Goal: Navigation & Orientation: Find specific page/section

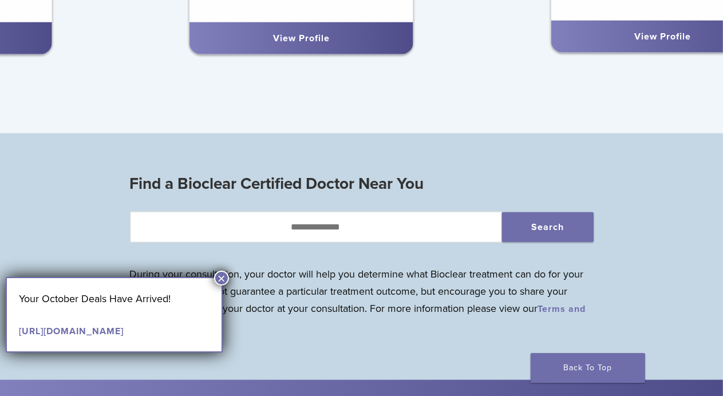
scroll to position [930, 0]
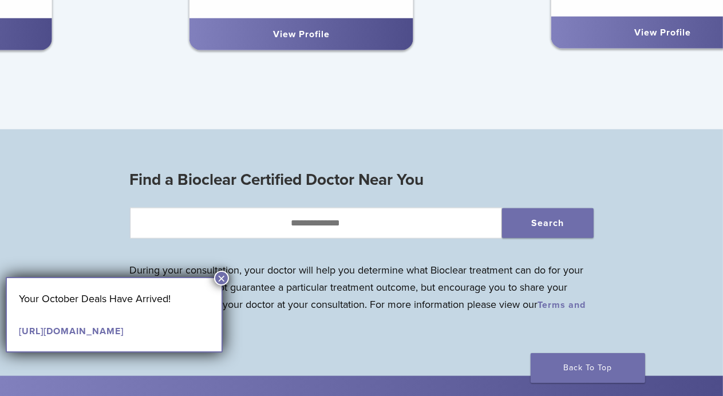
click at [326, 41] on div "View Profile" at bounding box center [301, 34] width 205 height 14
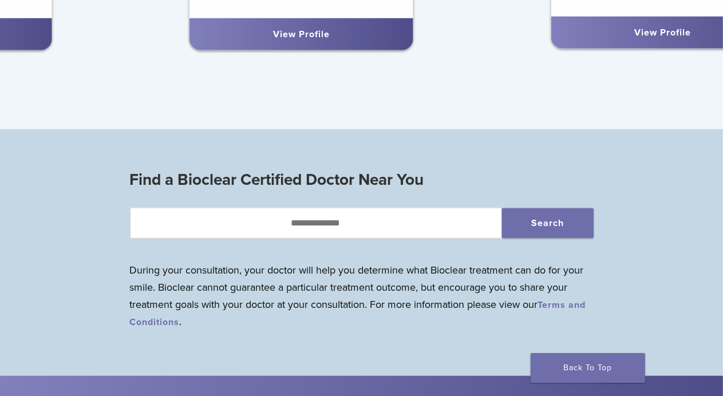
click at [327, 40] on link "View Profile" at bounding box center [301, 34] width 57 height 11
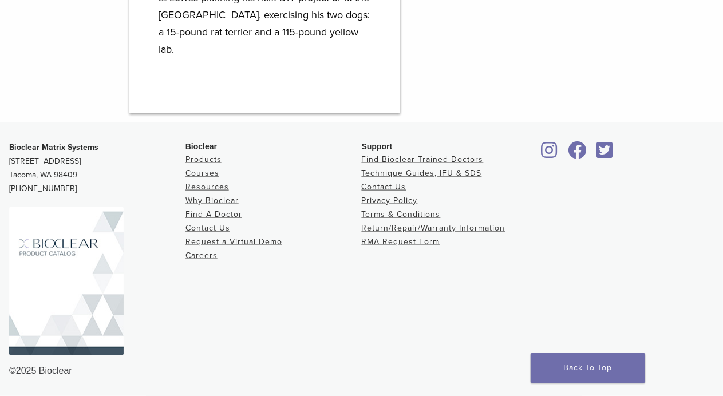
scroll to position [1525, 0]
click at [228, 205] on link "Why Bioclear" at bounding box center [211, 201] width 53 height 10
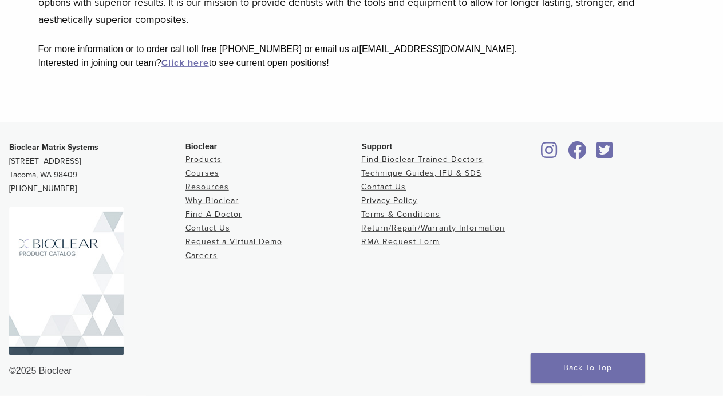
scroll to position [532, 0]
click at [227, 213] on link "Find A Doctor" at bounding box center [213, 214] width 57 height 10
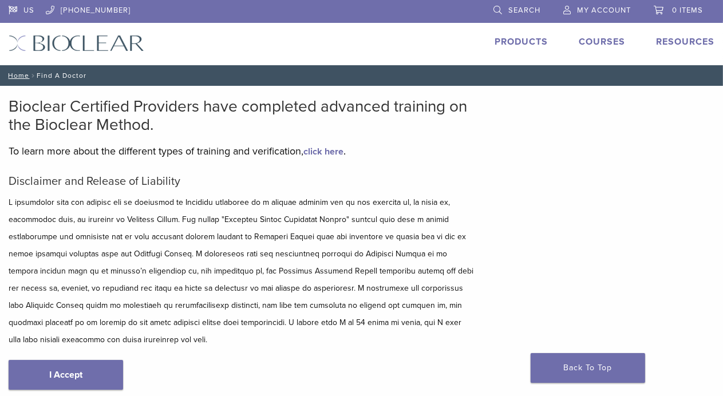
click at [494, 48] on link "Products" at bounding box center [520, 41] width 53 height 11
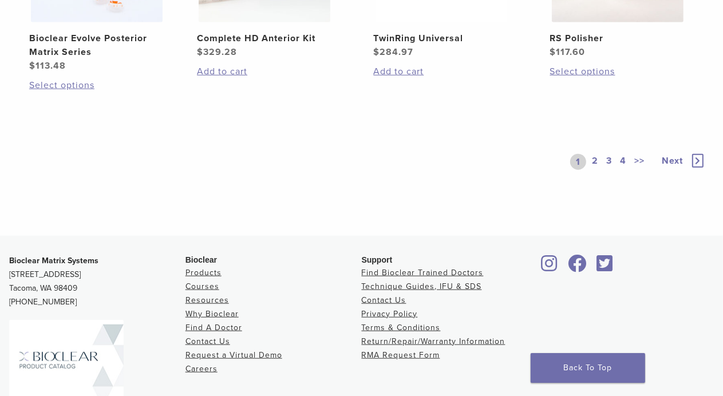
scroll to position [929, 0]
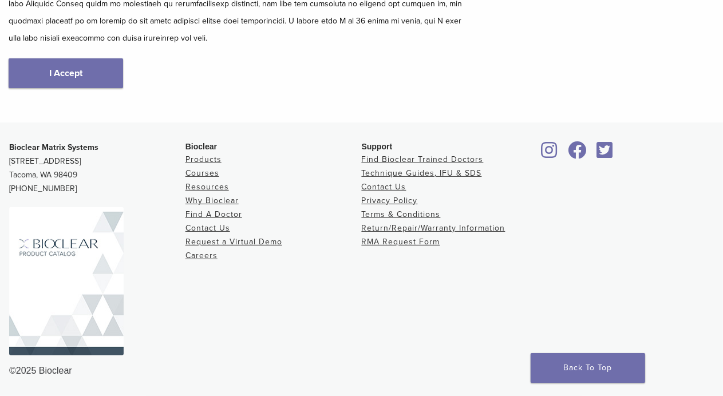
scroll to position [346, 0]
click at [242, 219] on link "Find A Doctor" at bounding box center [213, 214] width 57 height 10
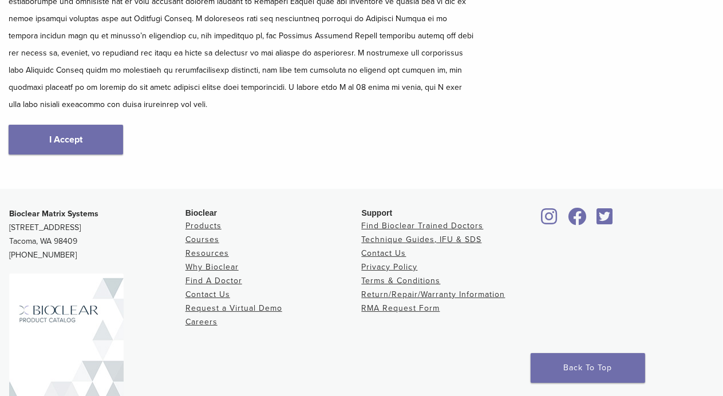
scroll to position [244, 0]
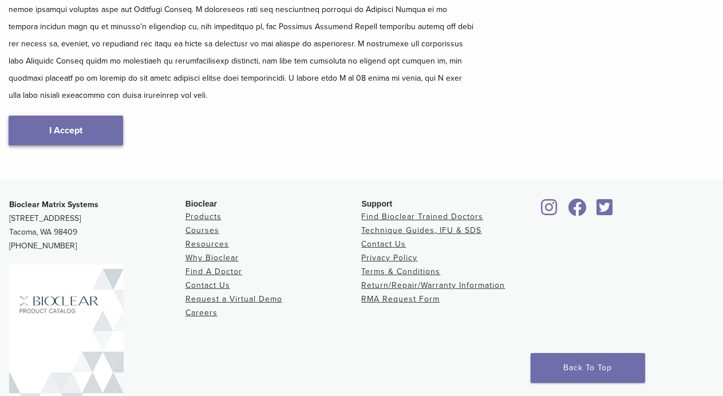
click at [97, 145] on link "I Accept" at bounding box center [66, 131] width 114 height 30
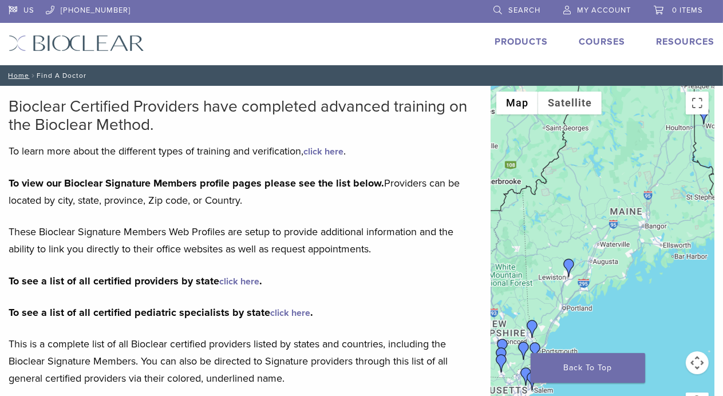
click at [560, 277] on img "Dr. Peter Drews" at bounding box center [569, 268] width 18 height 18
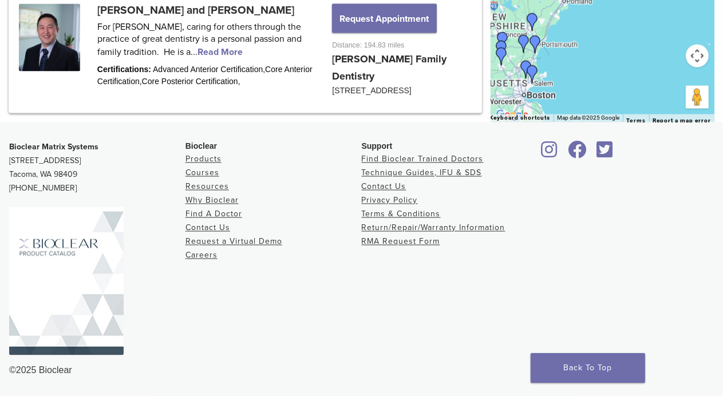
scroll to position [2041, 0]
click at [523, 31] on img "Dr. Ian Roberts" at bounding box center [532, 22] width 18 height 18
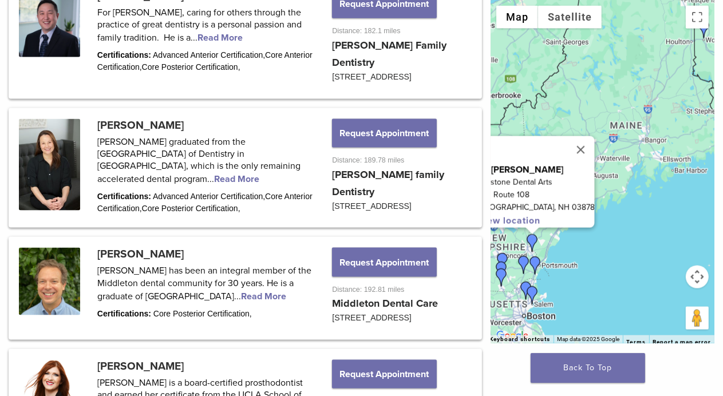
scroll to position [1283, 0]
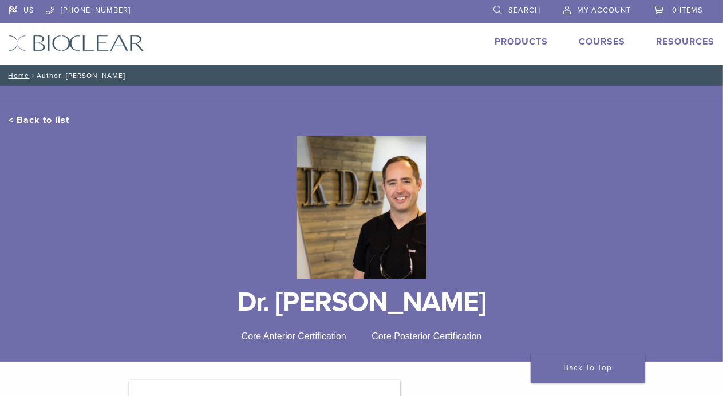
click at [579, 48] on link "Courses" at bounding box center [602, 41] width 46 height 11
click at [659, 68] on link "Technique Guides, IFU, & SDS" at bounding box center [691, 75] width 64 height 53
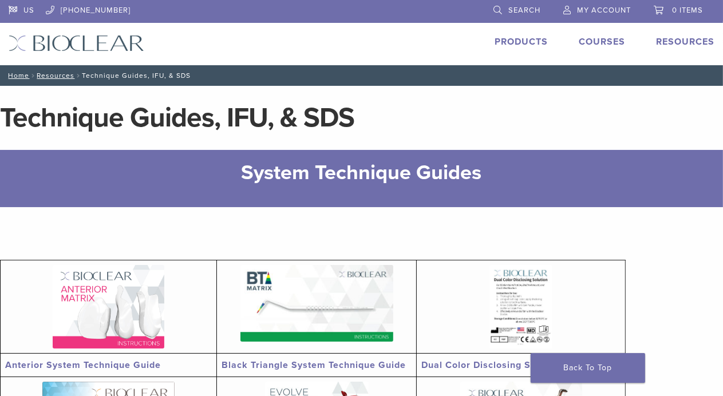
click at [110, 49] on img at bounding box center [77, 43] width 136 height 17
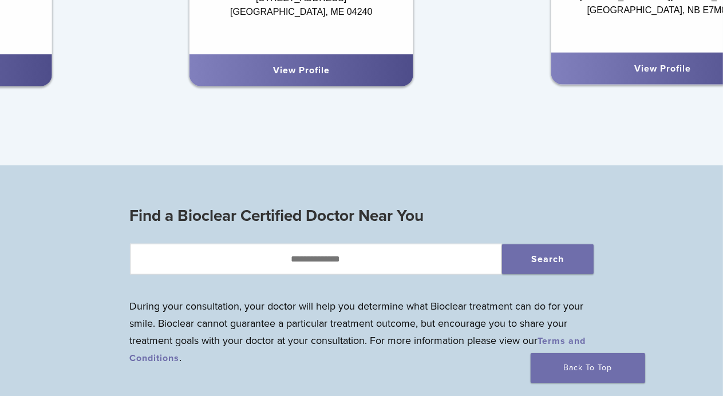
scroll to position [896, 0]
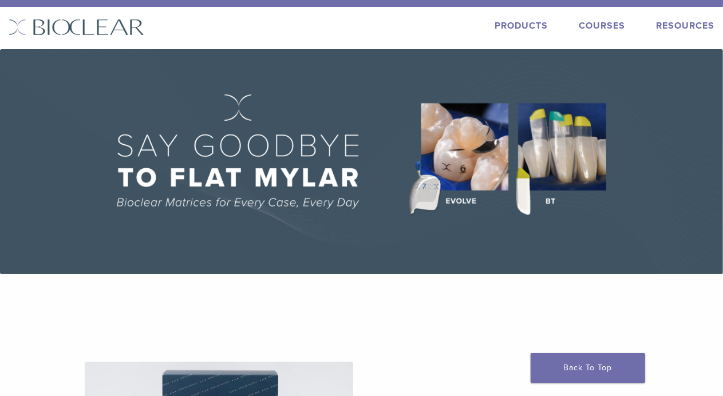
scroll to position [0, 0]
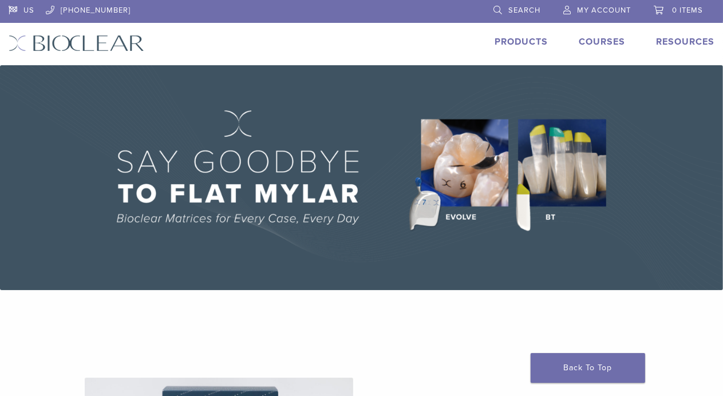
click at [523, 8] on span "Search" at bounding box center [524, 10] width 32 height 9
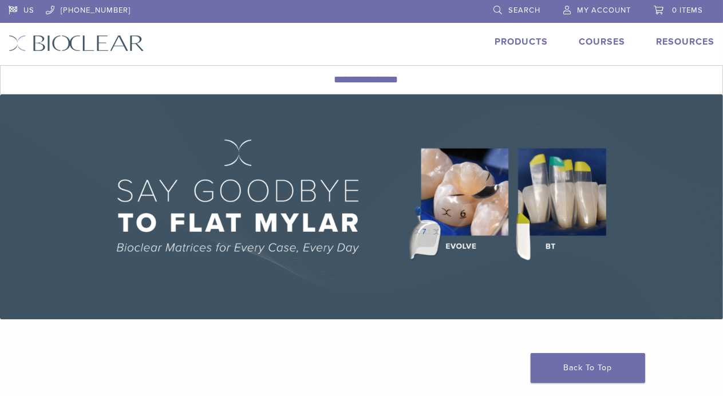
click at [131, 52] on img at bounding box center [77, 43] width 136 height 17
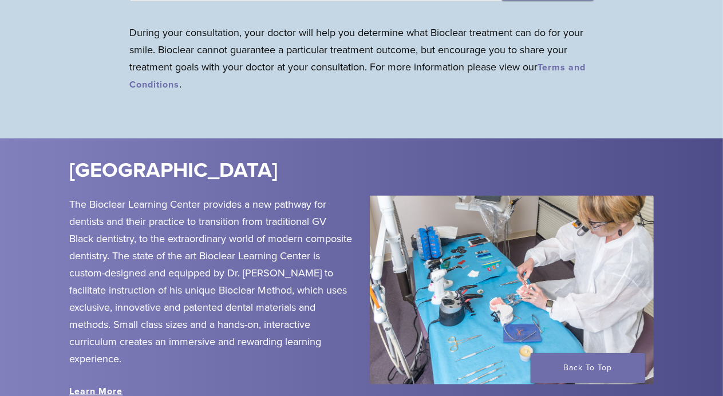
scroll to position [1173, 0]
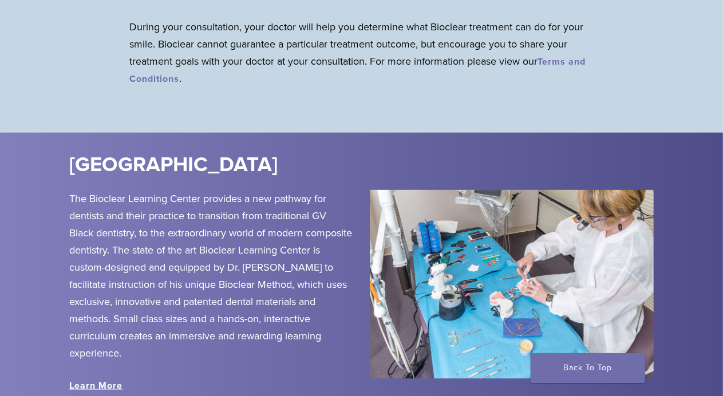
type input "*****"
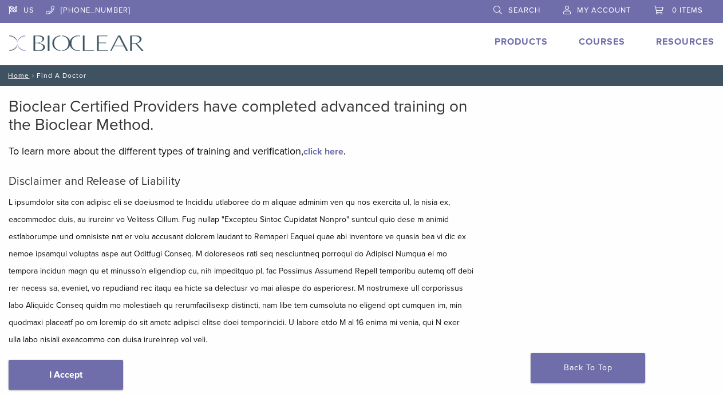
scroll to position [130, 0]
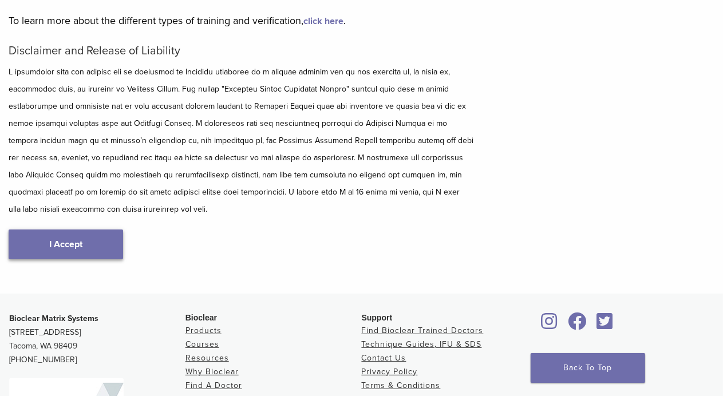
click at [97, 259] on link "I Accept" at bounding box center [66, 244] width 114 height 30
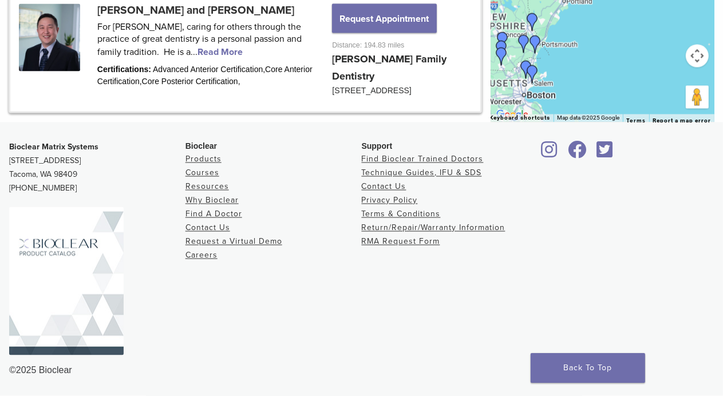
scroll to position [2215, 0]
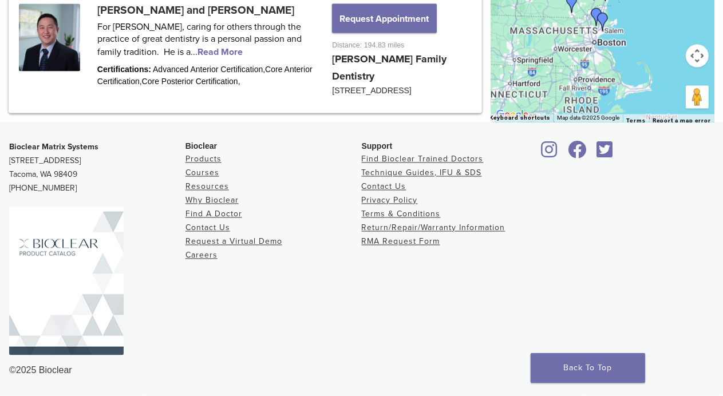
drag, startPoint x: 414, startPoint y: 196, endPoint x: 700, endPoint y: 17, distance: 337.1
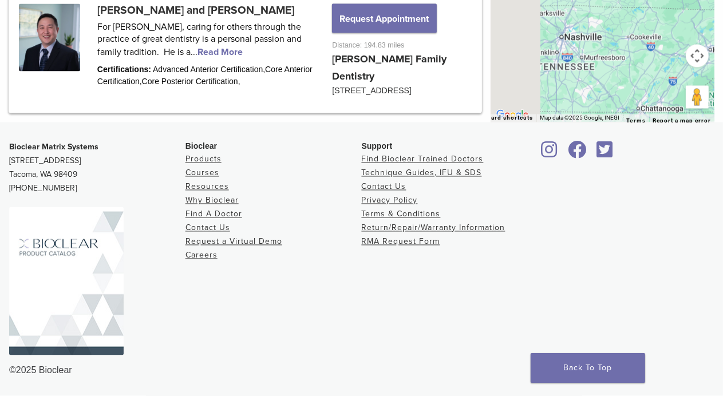
drag, startPoint x: 498, startPoint y: 208, endPoint x: 768, endPoint y: 7, distance: 336.3
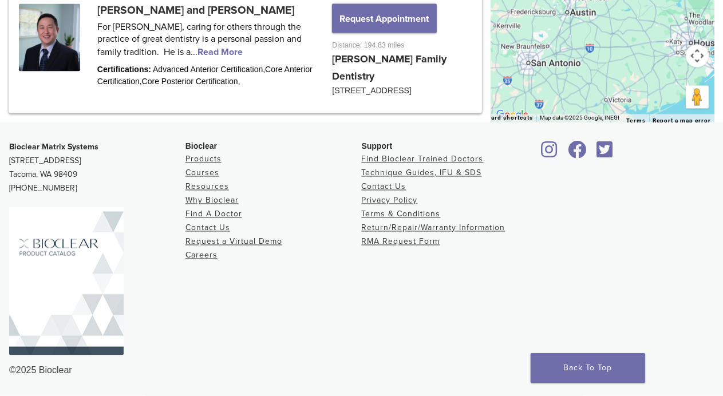
drag, startPoint x: 560, startPoint y: 192, endPoint x: 782, endPoint y: 16, distance: 283.6
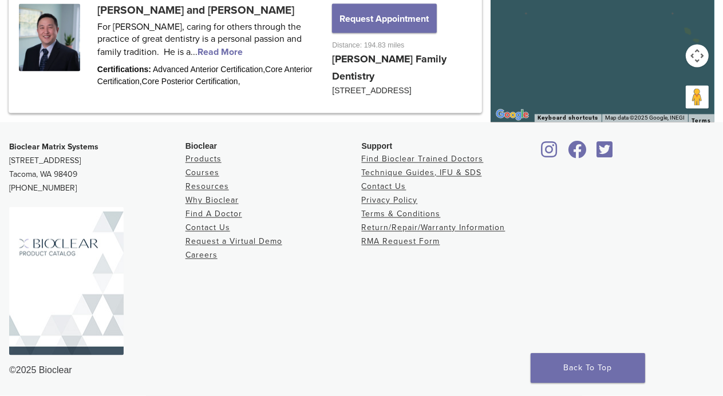
scroll to position [2186, 0]
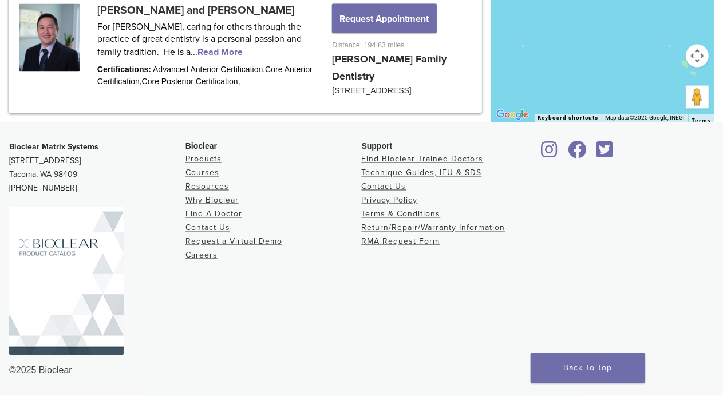
drag, startPoint x: 555, startPoint y: 77, endPoint x: 558, endPoint y: 185, distance: 108.2
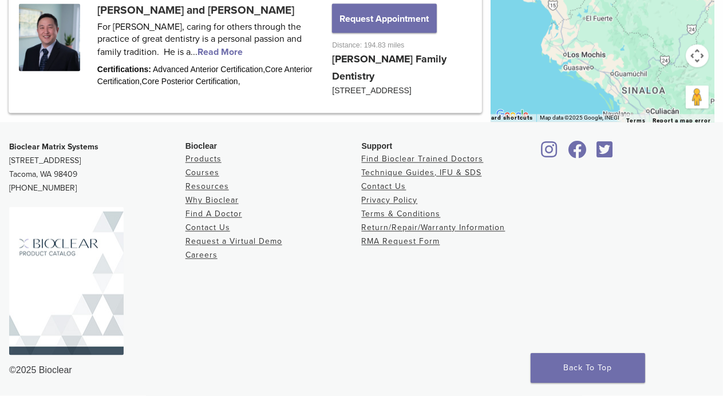
drag, startPoint x: 559, startPoint y: 151, endPoint x: 536, endPoint y: 271, distance: 122.2
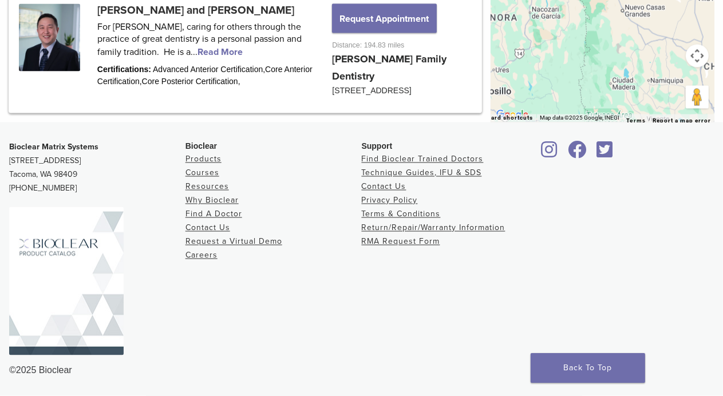
drag, startPoint x: 522, startPoint y: 239, endPoint x: 607, endPoint y: 303, distance: 106.6
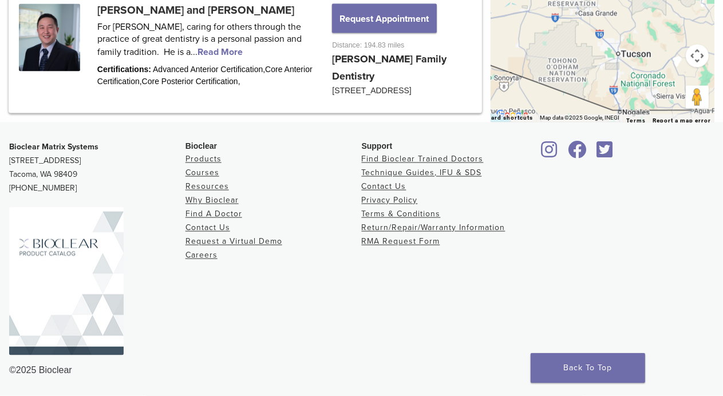
drag, startPoint x: 566, startPoint y: 247, endPoint x: 599, endPoint y: 323, distance: 83.0
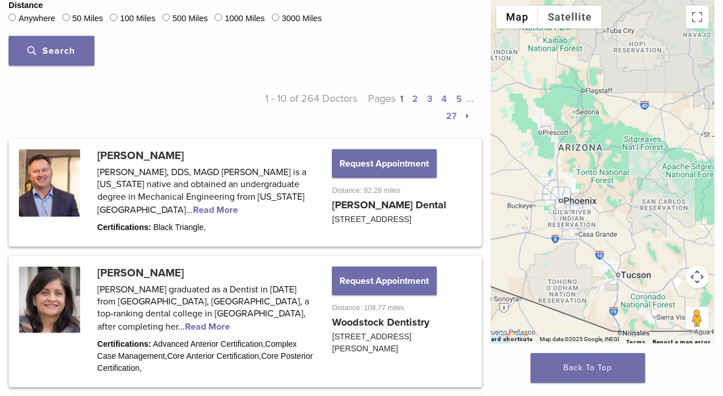
scroll to position [504, 0]
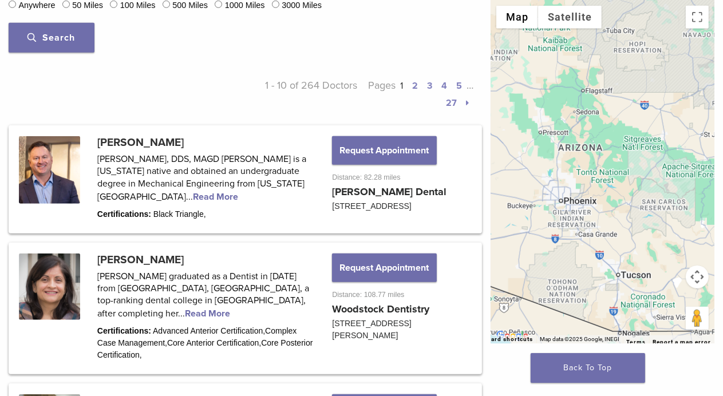
type input "*****"
click at [68, 43] on span "Search" at bounding box center [52, 37] width 48 height 11
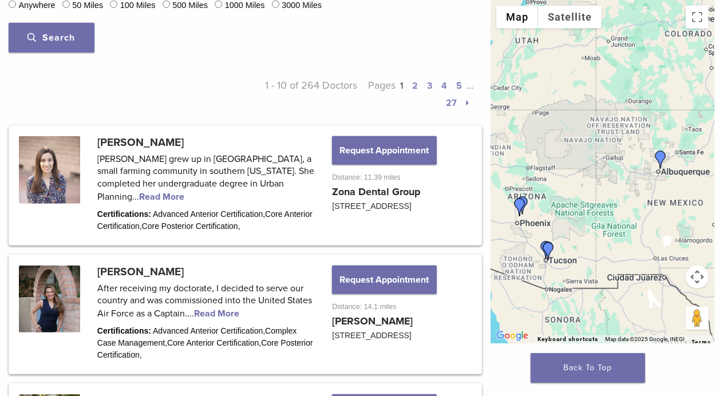
drag, startPoint x: 424, startPoint y: 198, endPoint x: 353, endPoint y: 228, distance: 77.0
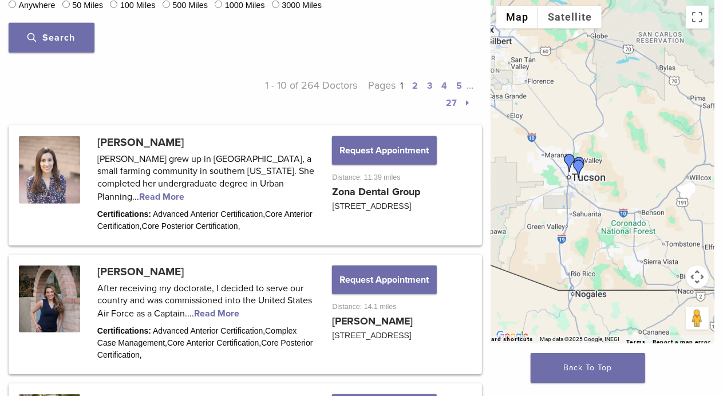
drag, startPoint x: 520, startPoint y: 275, endPoint x: 649, endPoint y: 236, distance: 135.1
click at [649, 236] on div at bounding box center [602, 171] width 224 height 343
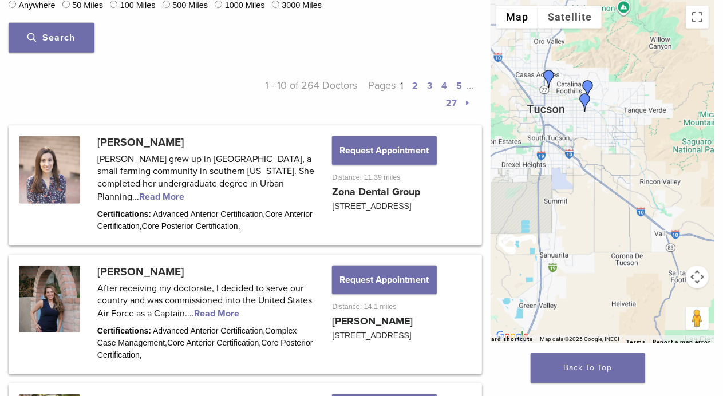
drag, startPoint x: 537, startPoint y: 222, endPoint x: 594, endPoint y: 289, distance: 88.1
click at [594, 289] on div at bounding box center [602, 171] width 224 height 343
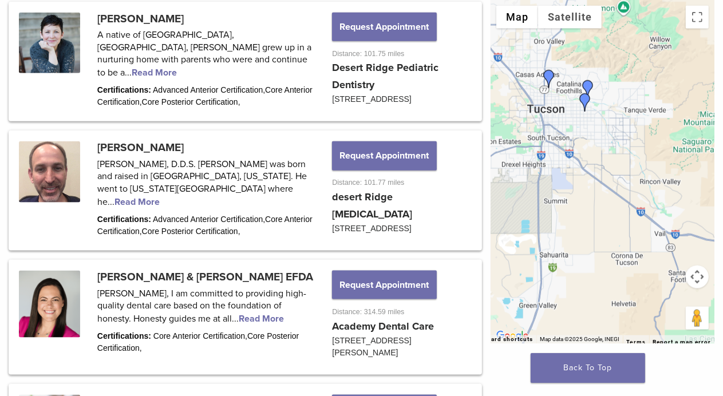
scroll to position [1151, 0]
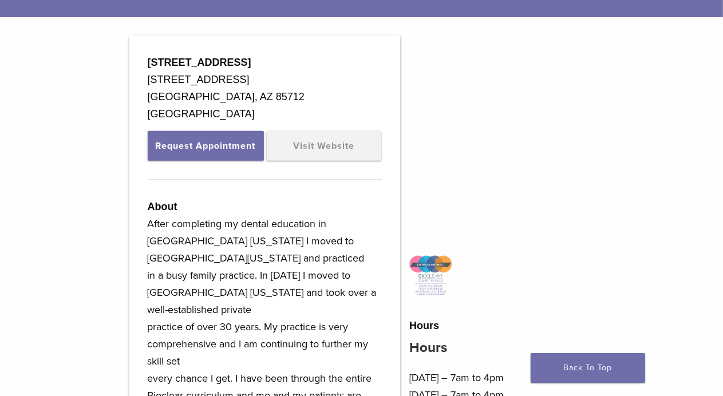
scroll to position [330, 0]
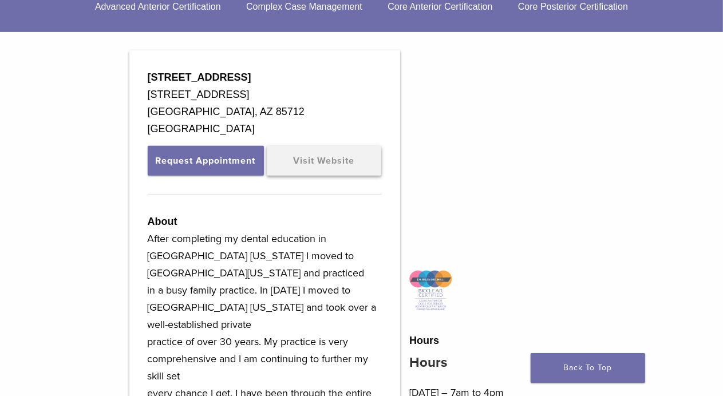
click at [268, 176] on link "Visit Website" at bounding box center [324, 161] width 114 height 30
